Goal: Transaction & Acquisition: Purchase product/service

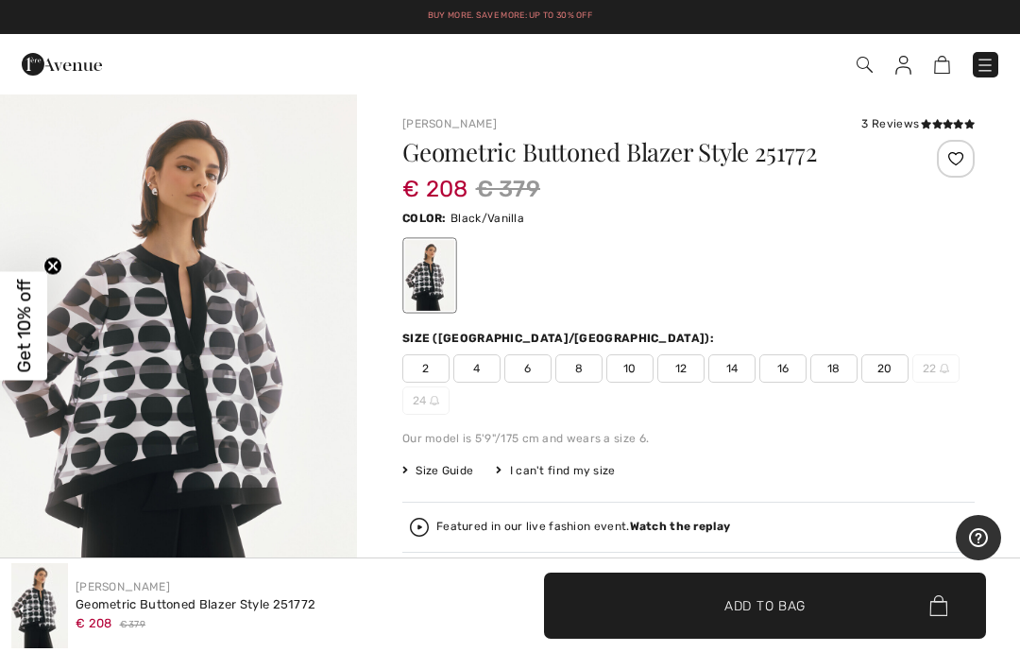
click at [948, 119] on span at bounding box center [948, 124] width 54 height 11
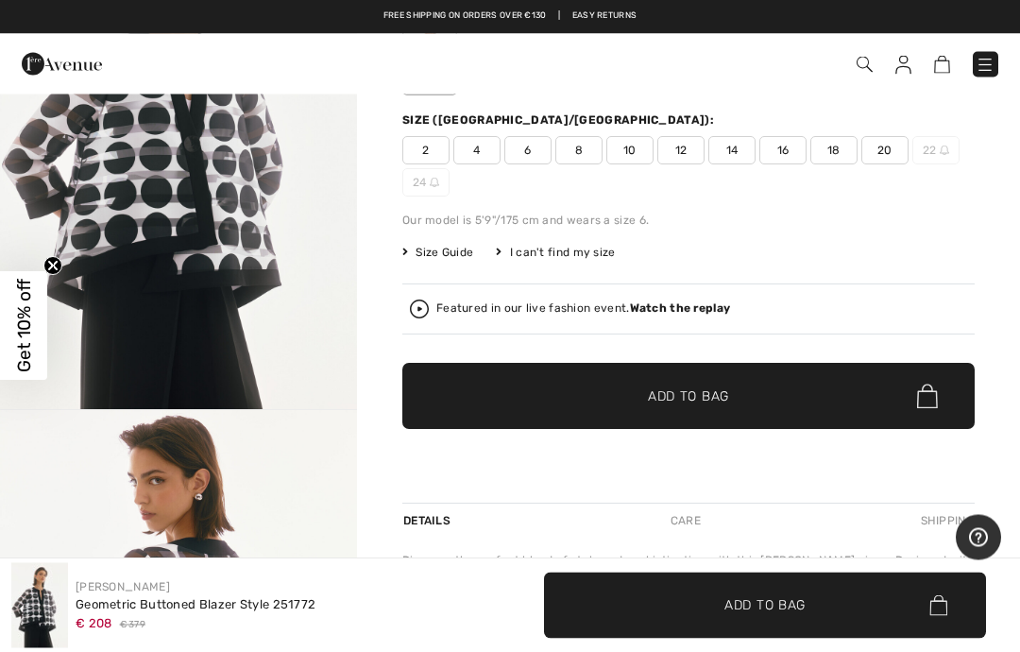
scroll to position [187, 0]
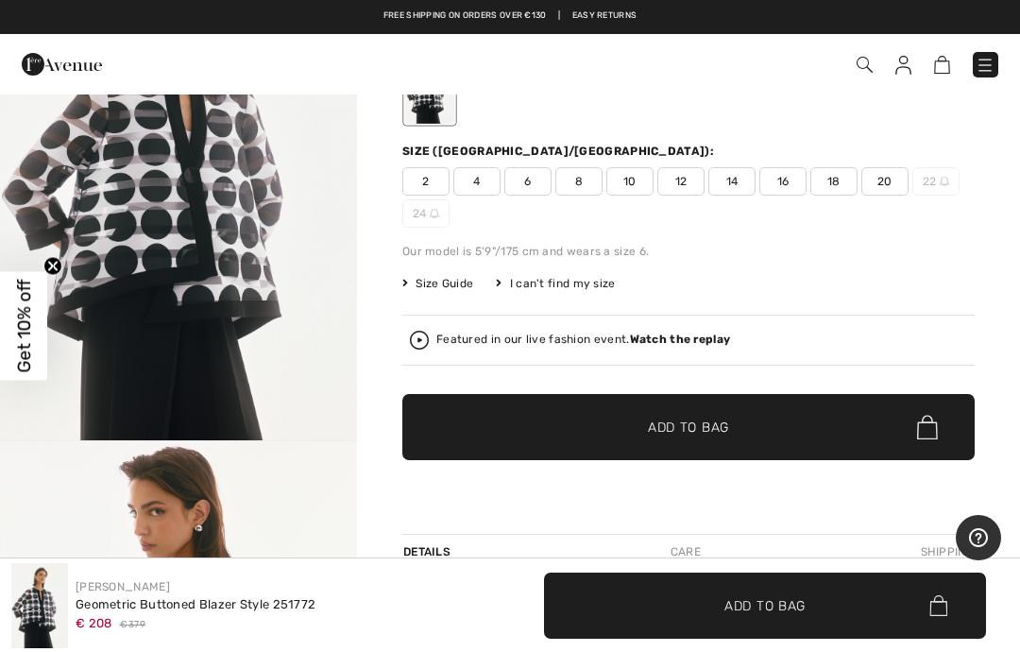
click at [471, 284] on span "Size Guide" at bounding box center [437, 283] width 71 height 17
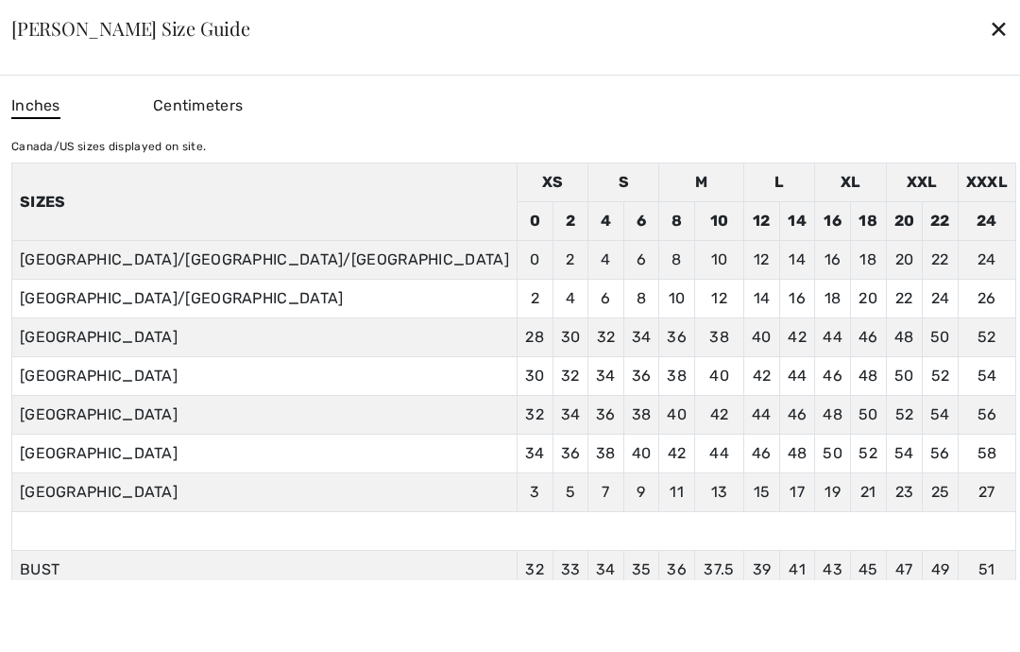
click at [779, 381] on td "44" at bounding box center [797, 376] width 36 height 39
click at [989, 31] on div "✕" at bounding box center [999, 28] width 20 height 40
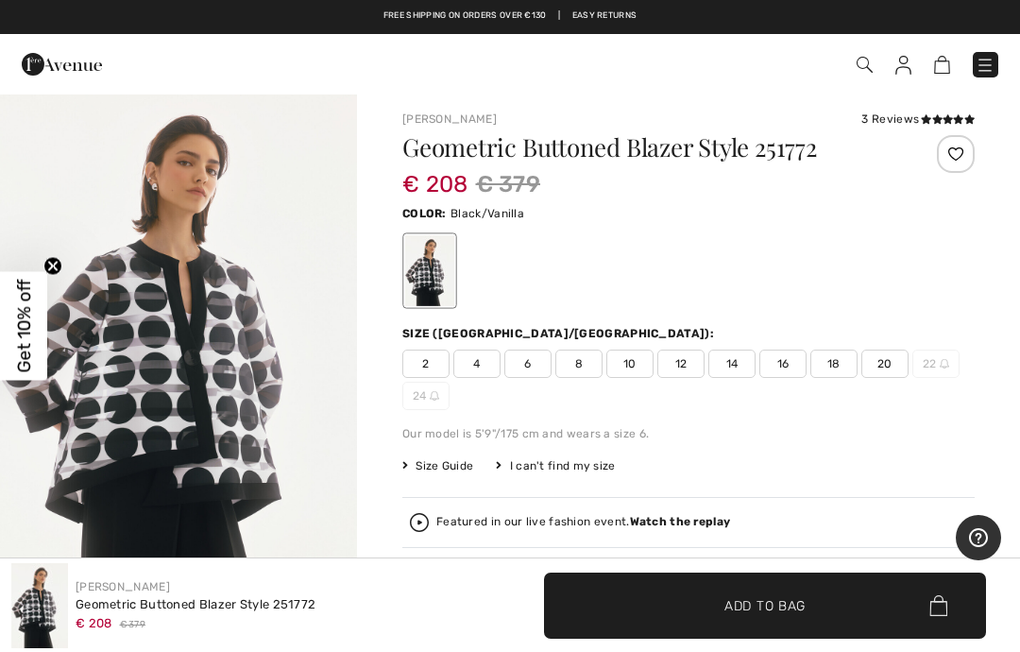
scroll to position [0, 0]
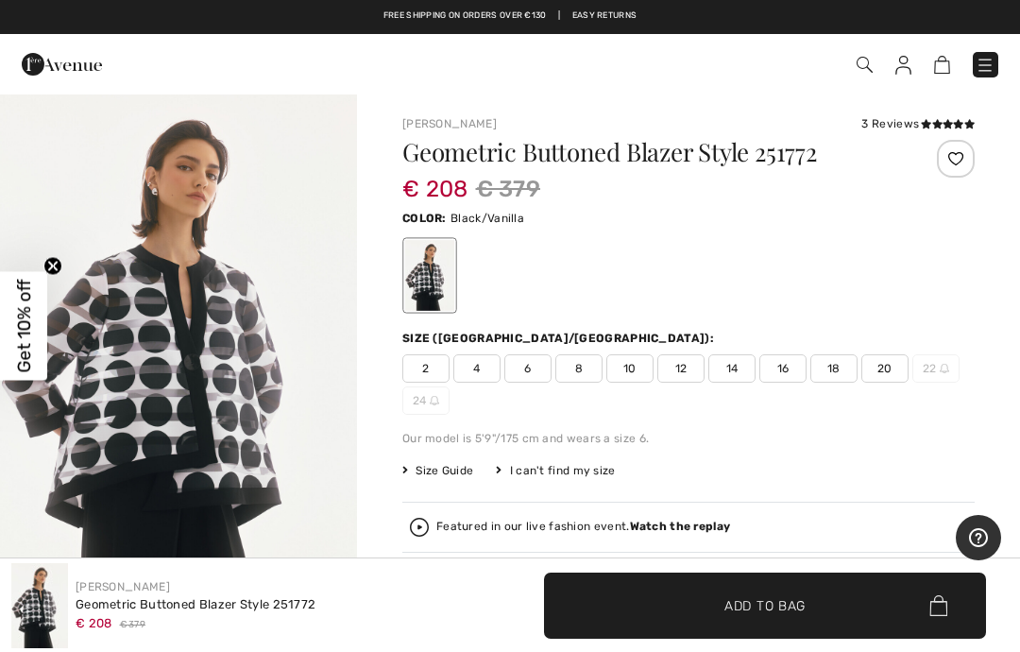
click at [664, 305] on div at bounding box center [688, 275] width 572 height 78
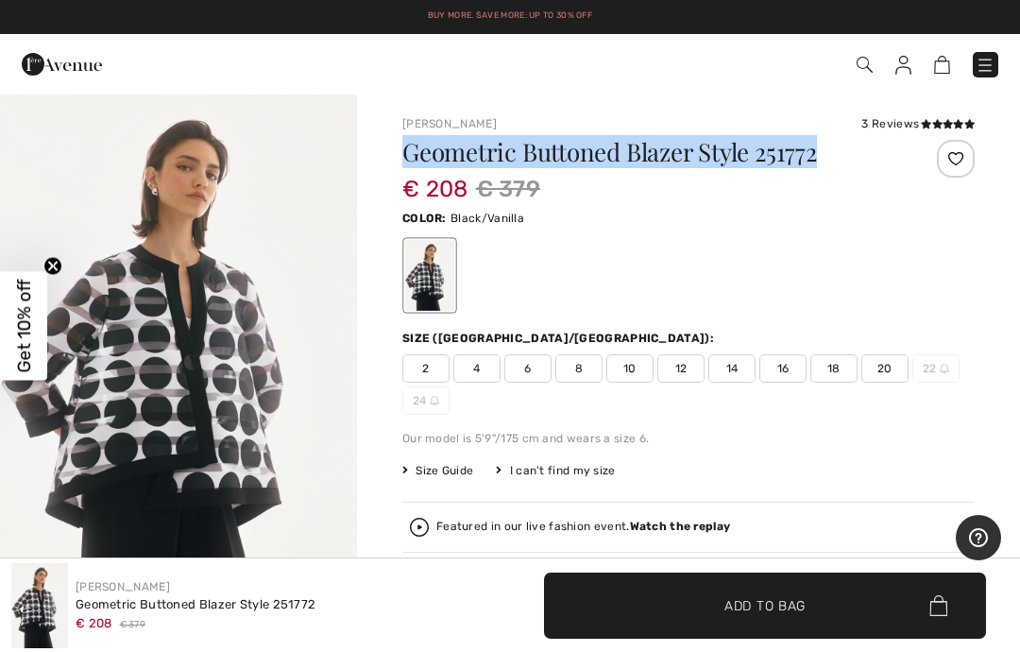
copy h1 "Geometric Buttoned Blazer Style 251772"
